Goal: Find specific page/section: Find specific page/section

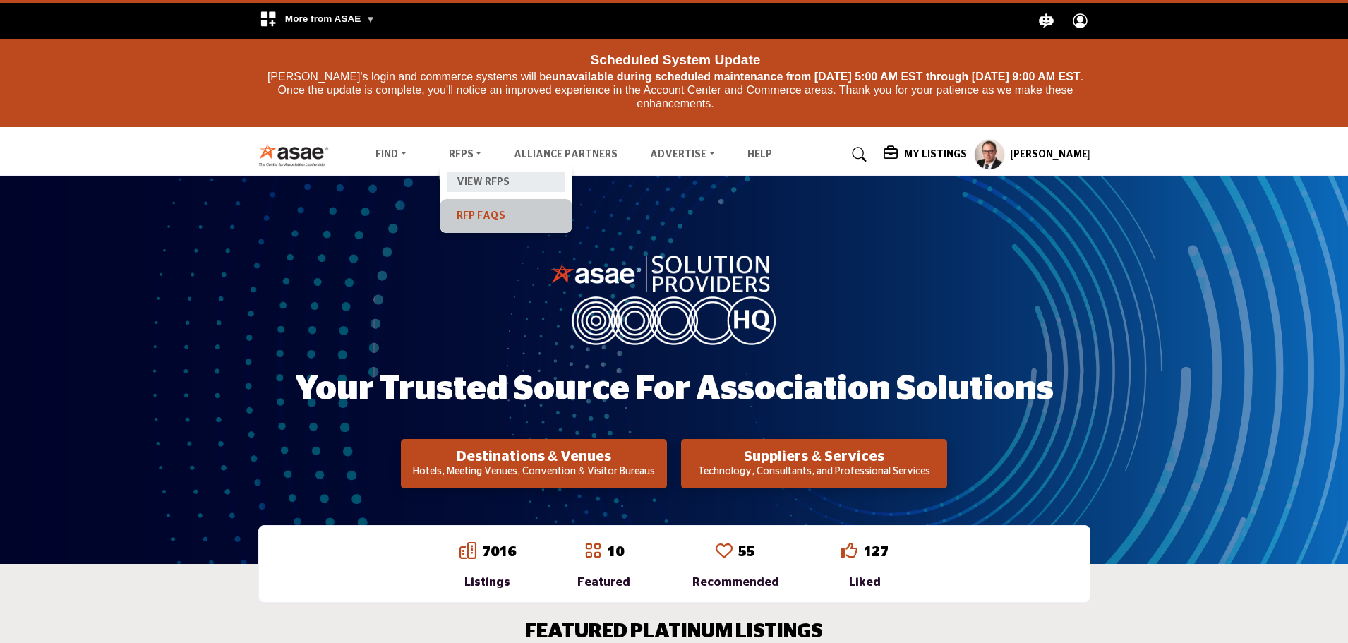
click at [461, 179] on link "View RFPs" at bounding box center [506, 182] width 119 height 20
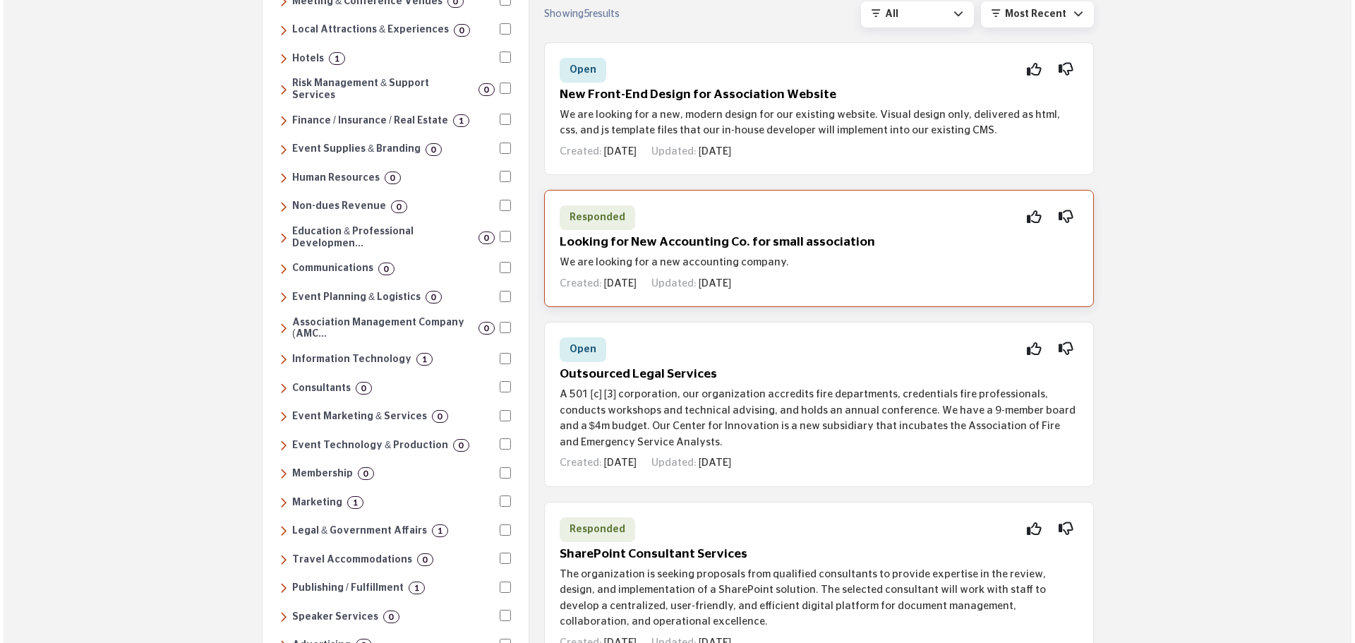
scroll to position [212, 0]
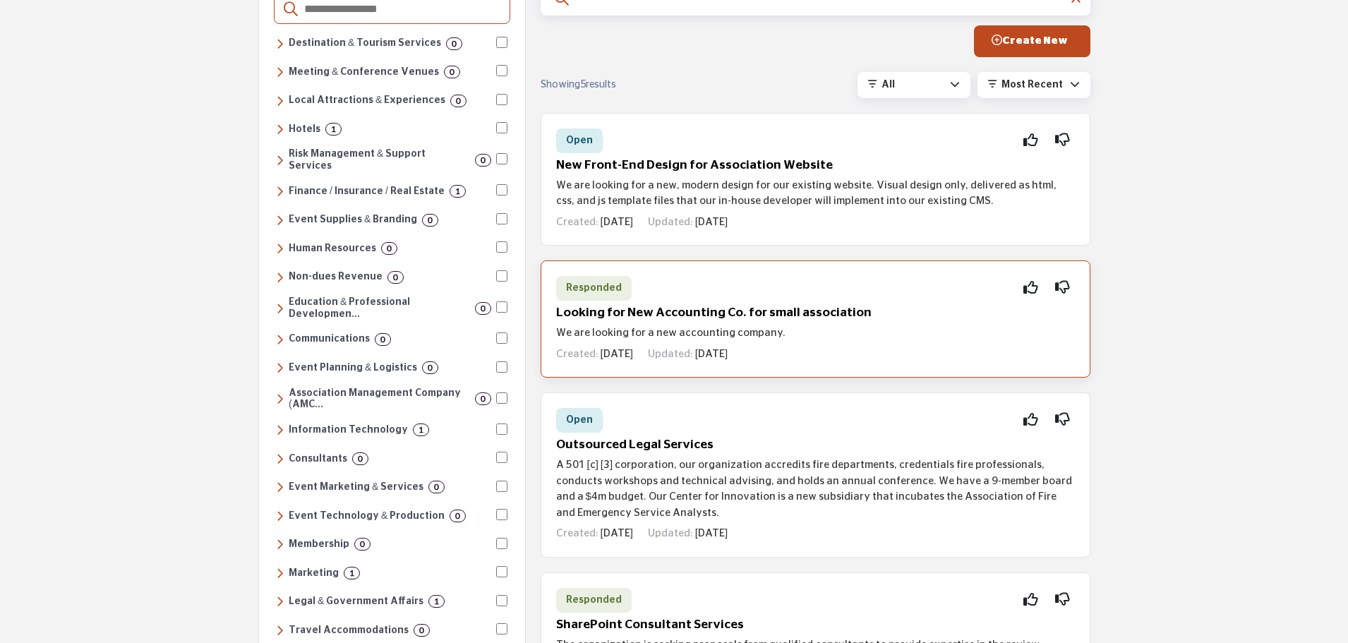
click at [743, 320] on h5 "Looking for New Accounting Co. for small association" at bounding box center [815, 313] width 519 height 15
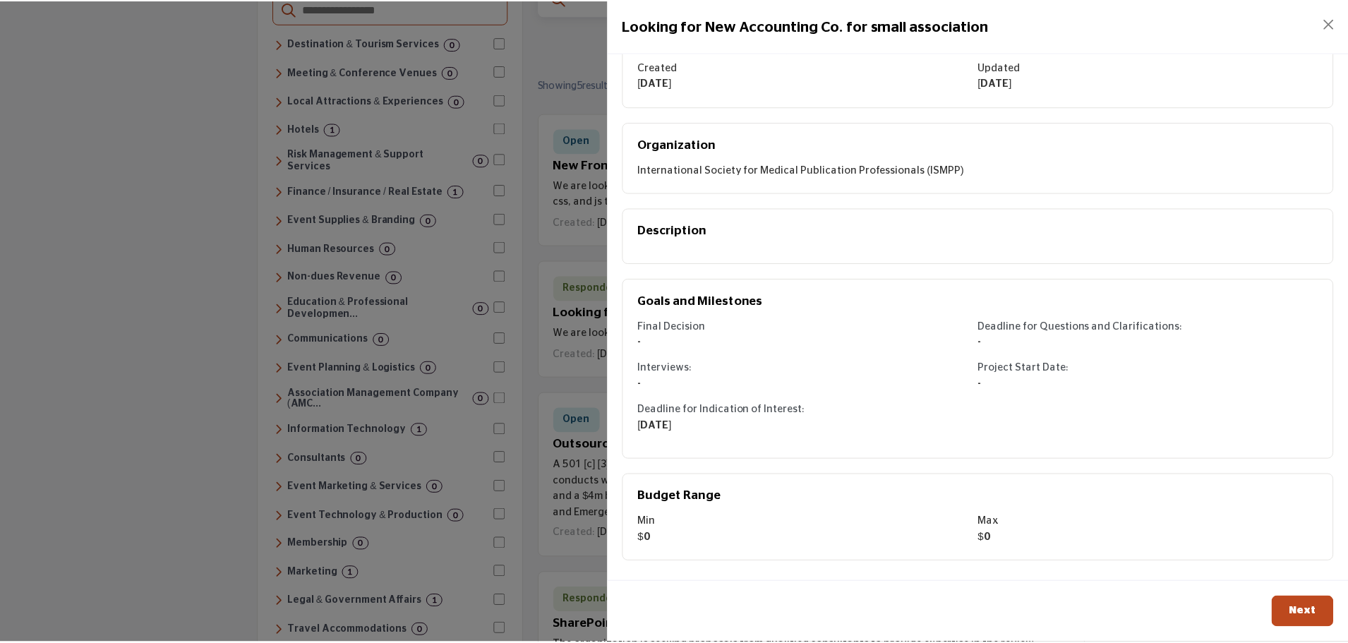
scroll to position [0, 0]
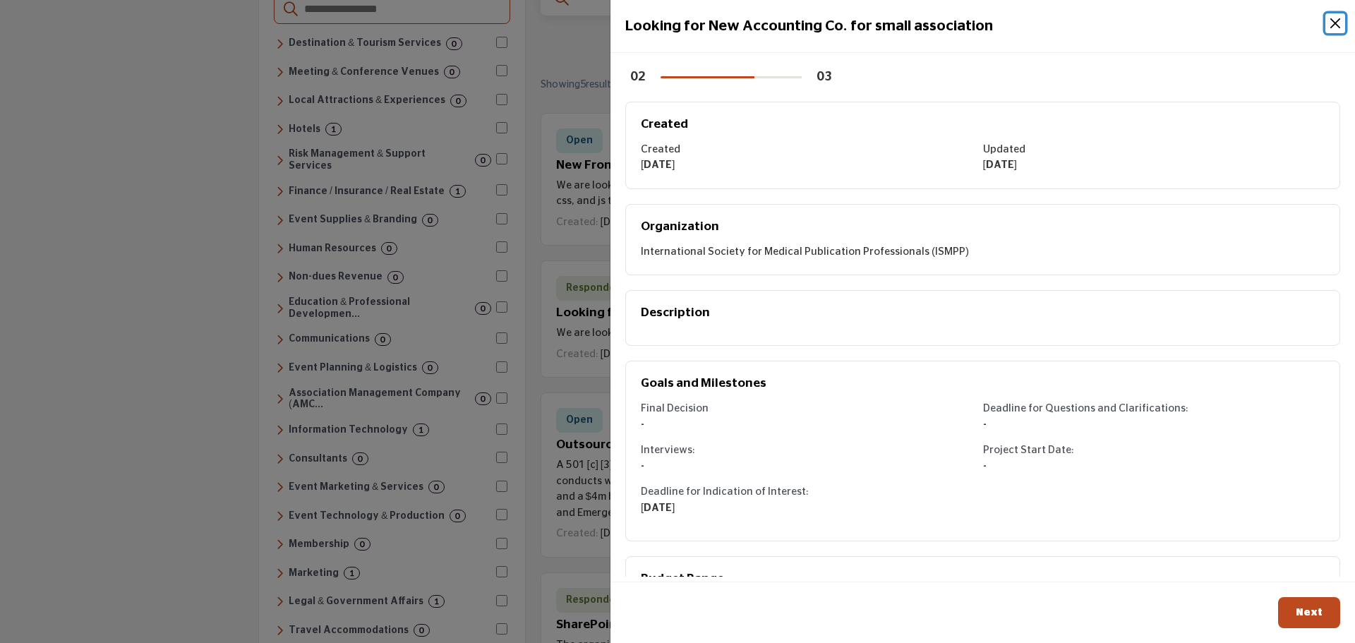
click at [1331, 24] on button "Close" at bounding box center [1335, 23] width 20 height 20
